Goal: Task Accomplishment & Management: Complete application form

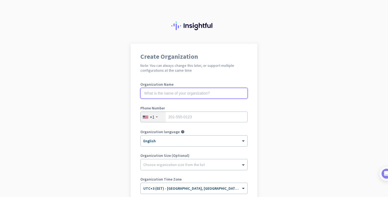
click at [212, 93] on input "text" at bounding box center [193, 93] width 107 height 11
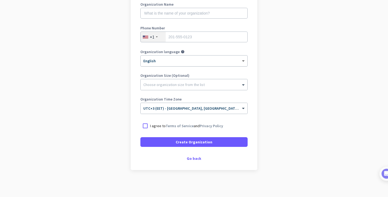
click at [241, 59] on span at bounding box center [244, 61] width 7 height 5
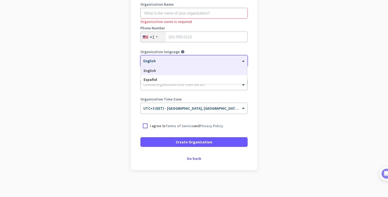
click at [241, 59] on span at bounding box center [244, 61] width 7 height 5
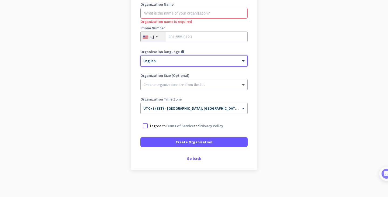
click at [241, 83] on span at bounding box center [244, 84] width 7 height 5
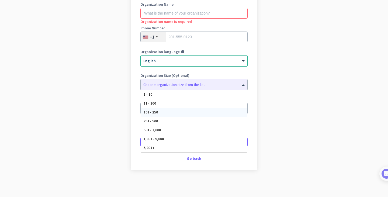
click at [314, 103] on app-onboarding-organization "Create Organization Note: You can always change this later, or support multiple…" at bounding box center [194, 81] width 388 height 234
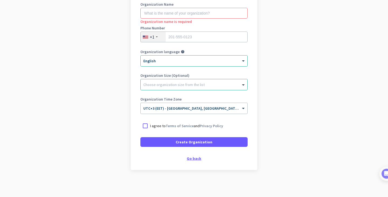
click at [195, 159] on div "Go back" at bounding box center [193, 159] width 107 height 4
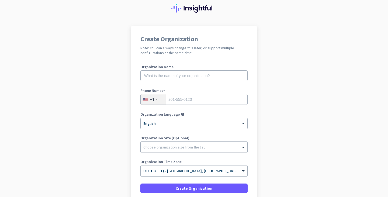
scroll to position [10, 0]
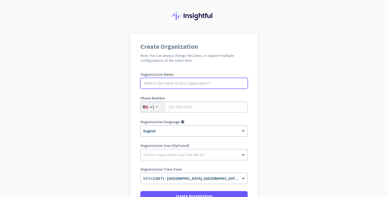
click at [192, 84] on input "text" at bounding box center [193, 83] width 107 height 11
